Goal: Task Accomplishment & Management: Use online tool/utility

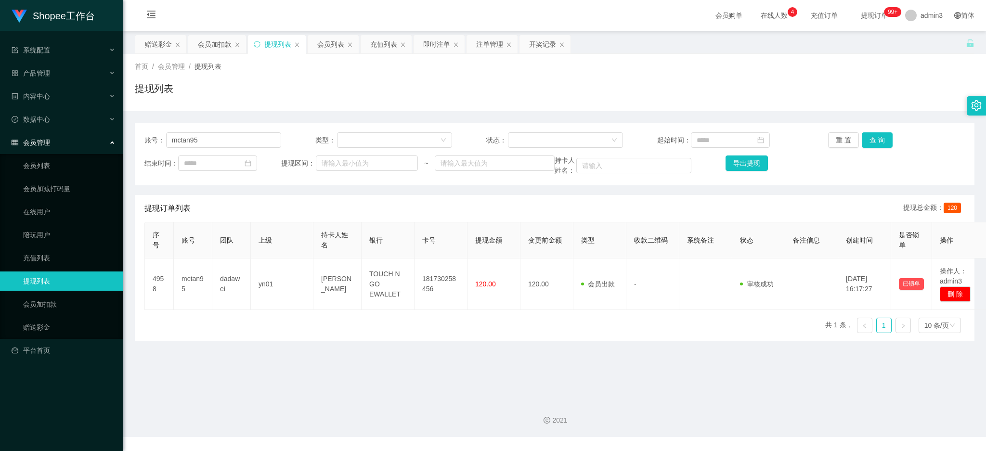
click at [213, 129] on div "账号： mctan95 类型： 状态： 起始时间： 重 置 查 询 结束时间： 提现区间： ~ 持卡人姓名： 导出提现" at bounding box center [554, 154] width 839 height 63
click at [211, 141] on input "mctan95" at bounding box center [223, 139] width 115 height 15
paste input "13579"
type input "13579"
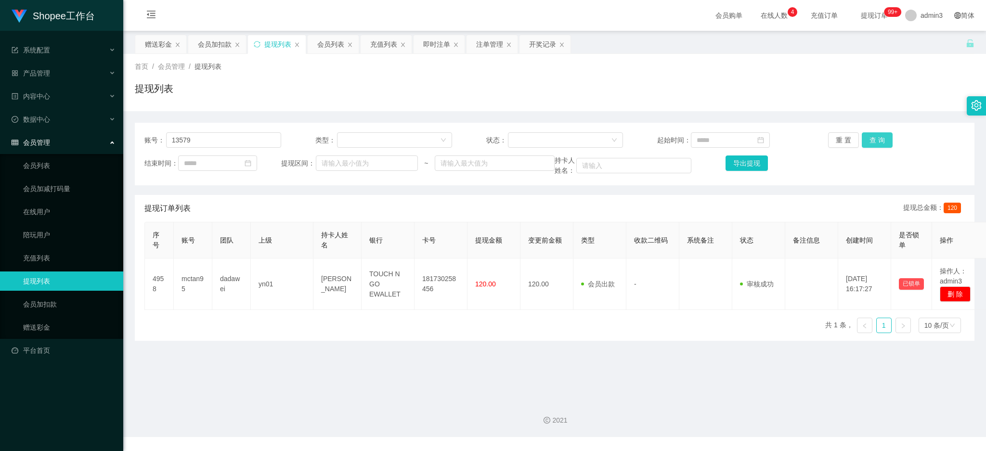
click at [873, 143] on button "查 询" at bounding box center [876, 139] width 31 height 15
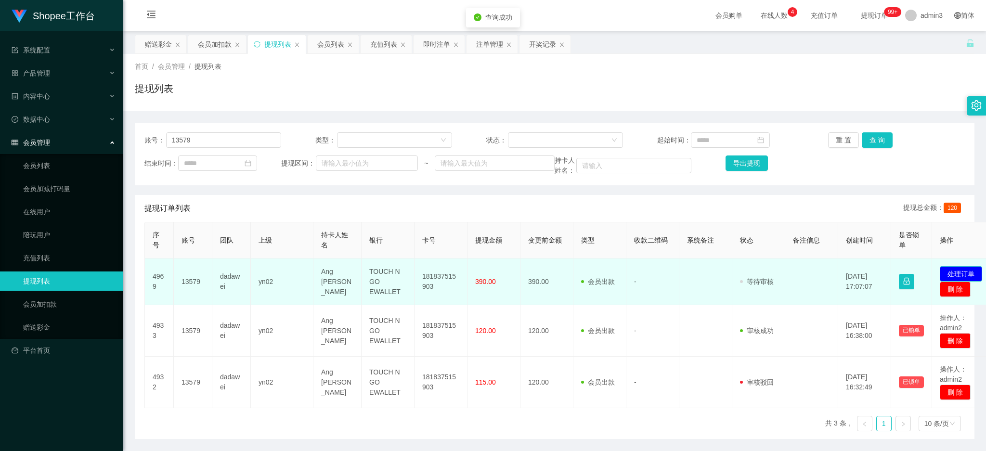
click at [957, 275] on button "处理订单" at bounding box center [960, 273] width 42 height 15
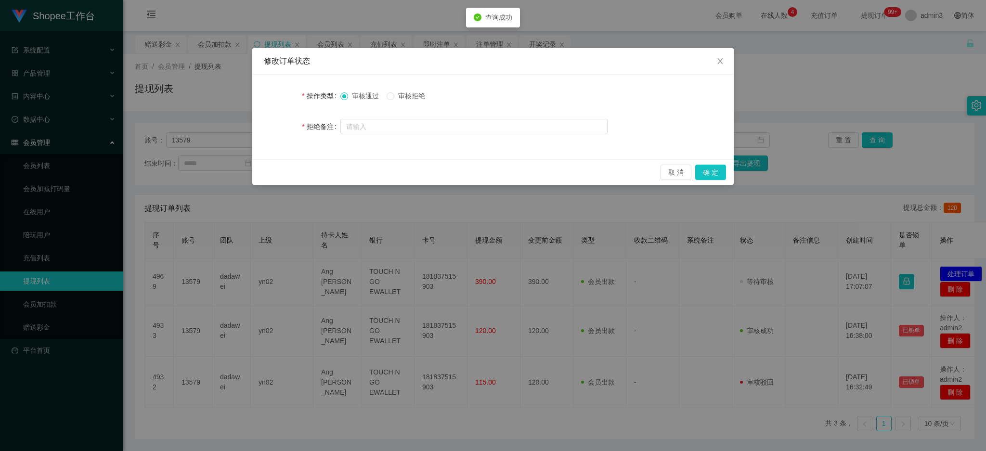
click at [383, 97] on span "审核通过" at bounding box center [365, 96] width 35 height 8
click at [725, 177] on button "确 定" at bounding box center [710, 172] width 31 height 15
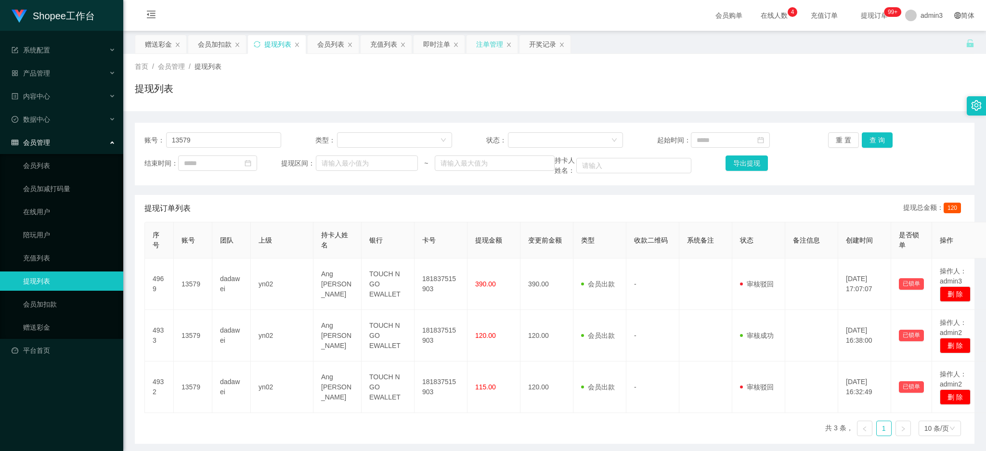
click at [479, 39] on div "注单管理" at bounding box center [489, 44] width 27 height 18
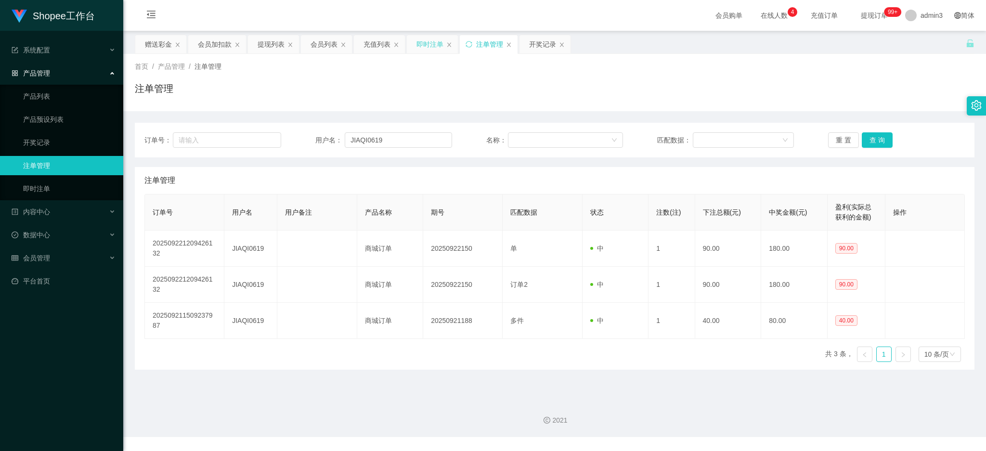
click at [437, 42] on div "即时注单" at bounding box center [429, 44] width 27 height 18
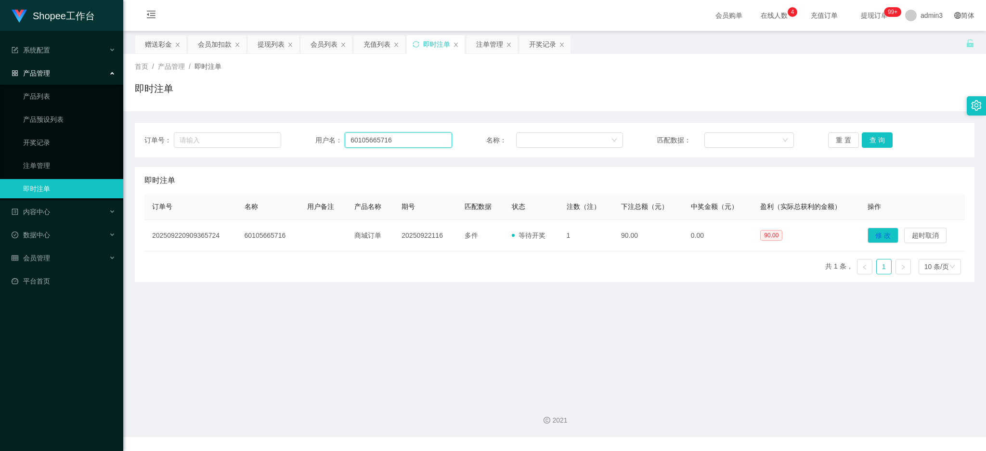
click at [395, 143] on input "60105665716" at bounding box center [398, 139] width 107 height 15
paste input "yokehen"
type input "yokehen"
click at [879, 141] on button "查 询" at bounding box center [876, 139] width 31 height 15
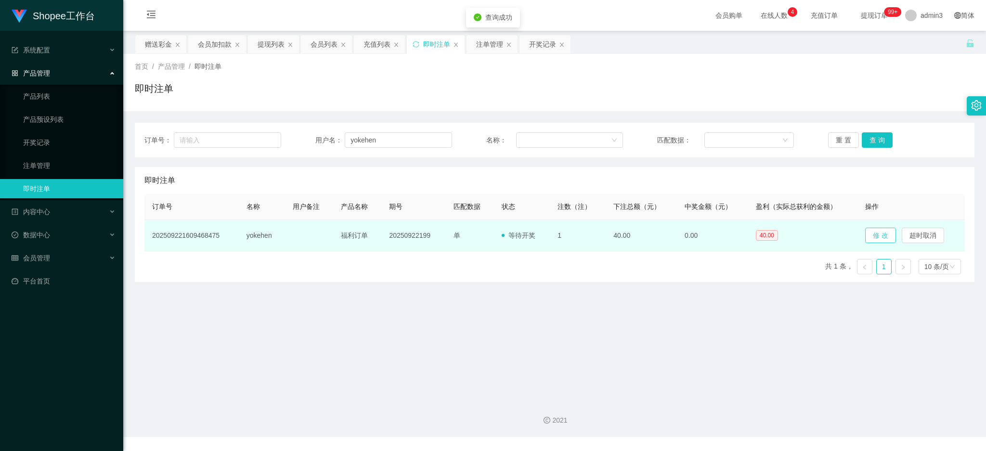
click at [876, 242] on button "修 改" at bounding box center [880, 235] width 31 height 15
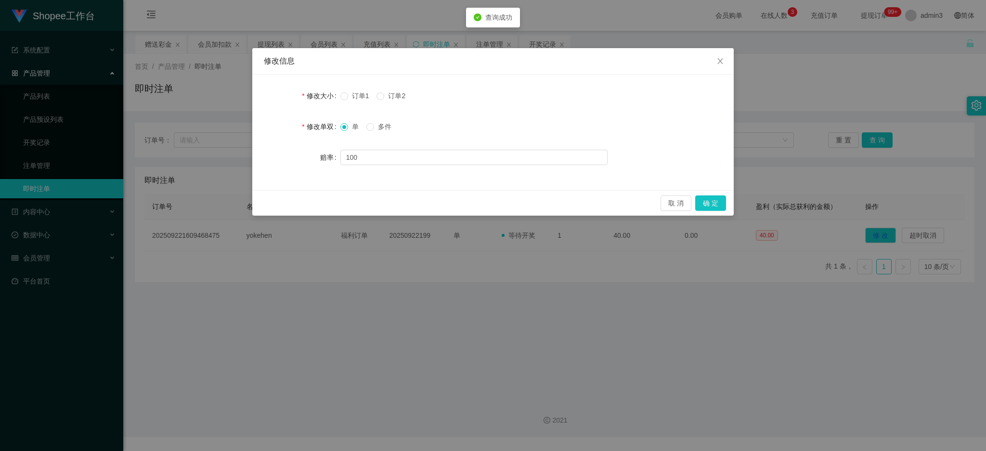
click at [376, 127] on span "多件" at bounding box center [384, 127] width 21 height 8
click at [717, 197] on button "确 定" at bounding box center [710, 202] width 31 height 15
